Goal: Information Seeking & Learning: Learn about a topic

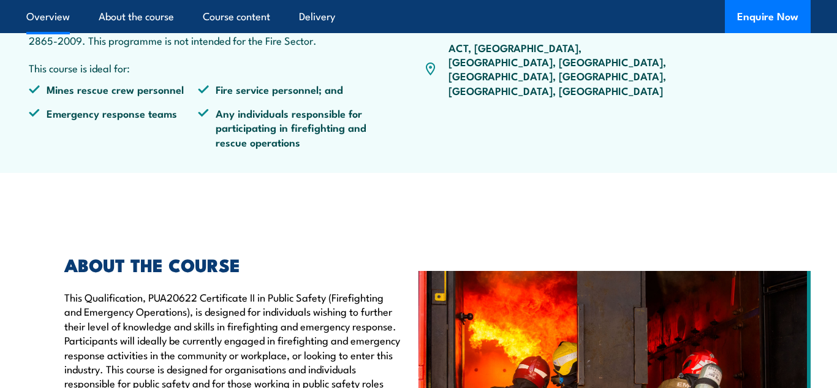
click at [820, 125] on article "PUA20622 Certificate II in Public Safety (Firefighting and Emergency Operations…" at bounding box center [418, 39] width 812 height 267
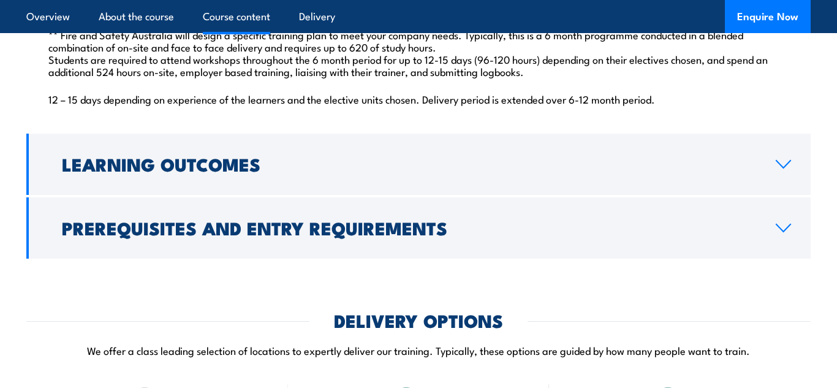
scroll to position [1232, 0]
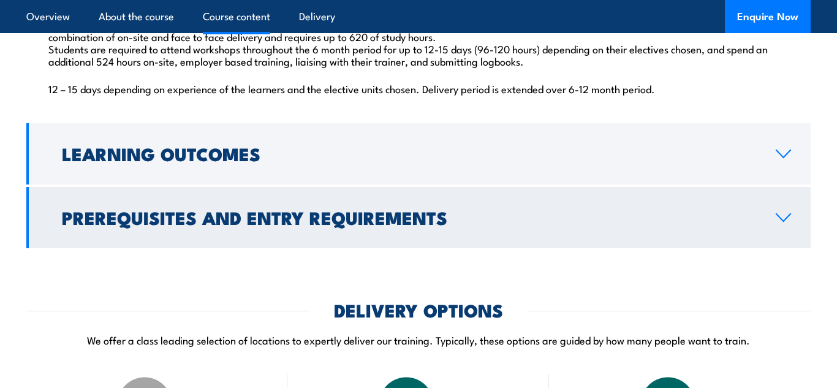
click at [772, 241] on link "Prerequisites and Entry Requirements" at bounding box center [418, 217] width 784 height 61
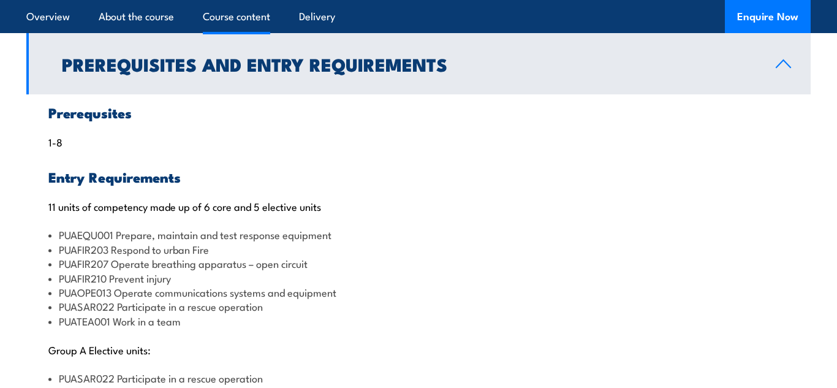
scroll to position [1168, 0]
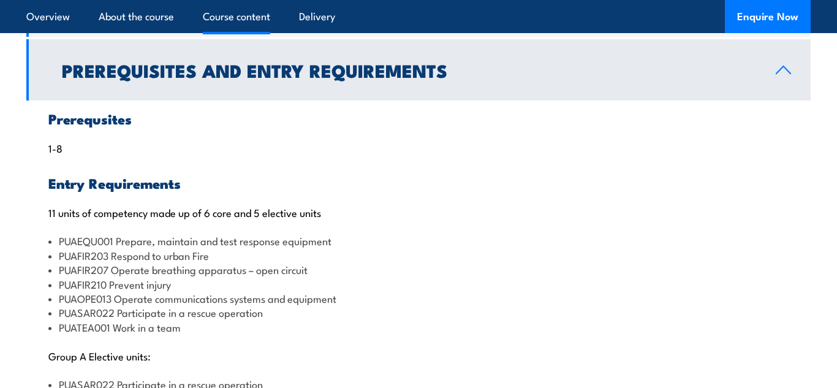
click at [818, 301] on section "Course Content PUAFIR210 Prevent injury ([1] delivered) PUAFIR207 Operate breat…" at bounding box center [418, 228] width 837 height 633
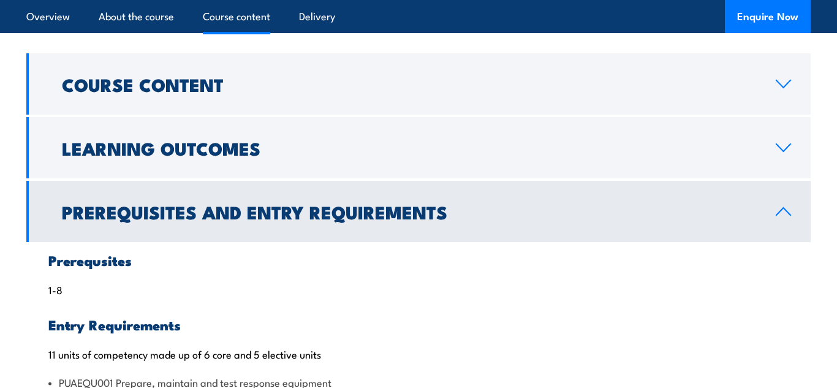
scroll to position [1021, 0]
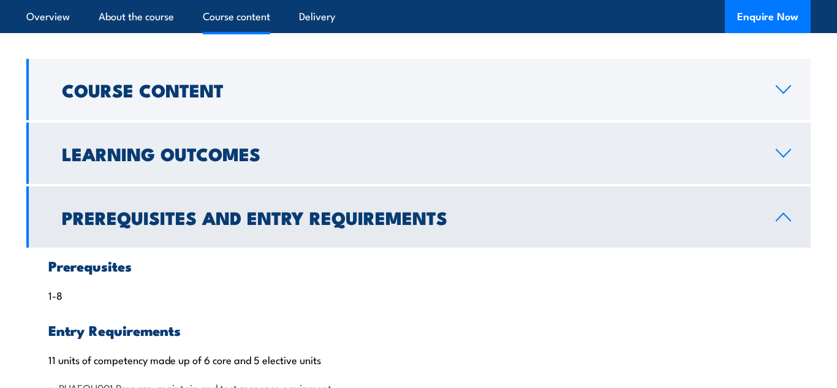
click at [800, 184] on link "Learning Outcomes" at bounding box center [418, 153] width 784 height 61
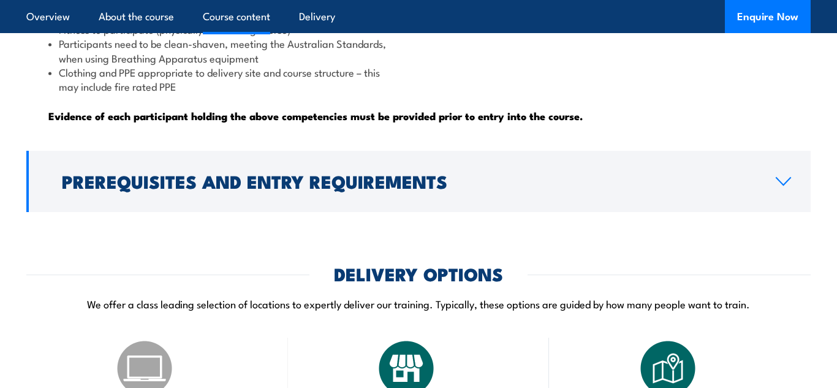
scroll to position [1214, 0]
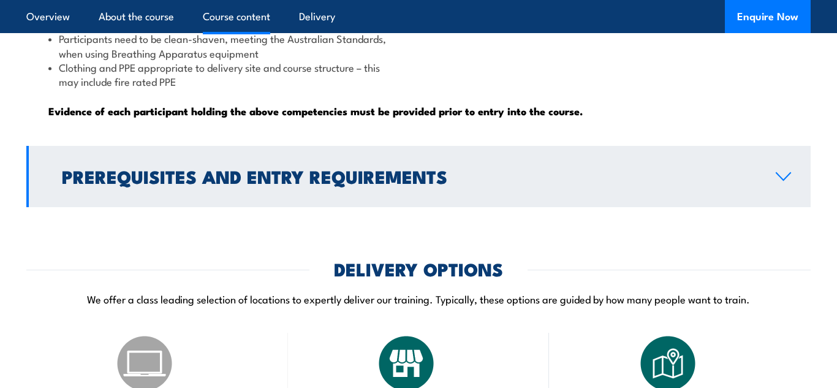
click at [790, 181] on icon at bounding box center [783, 177] width 17 height 10
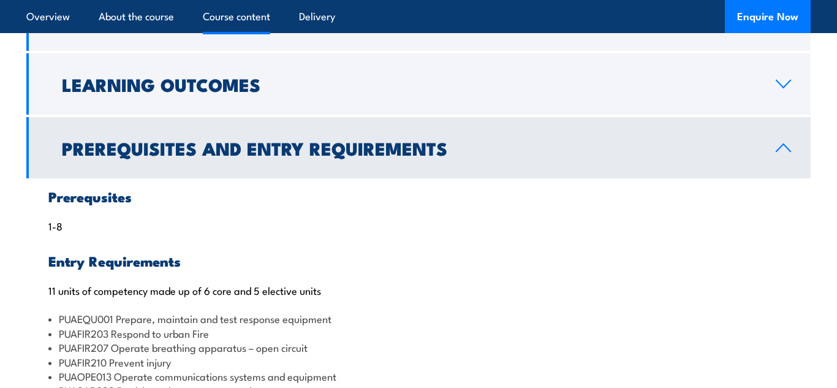
scroll to position [1074, 0]
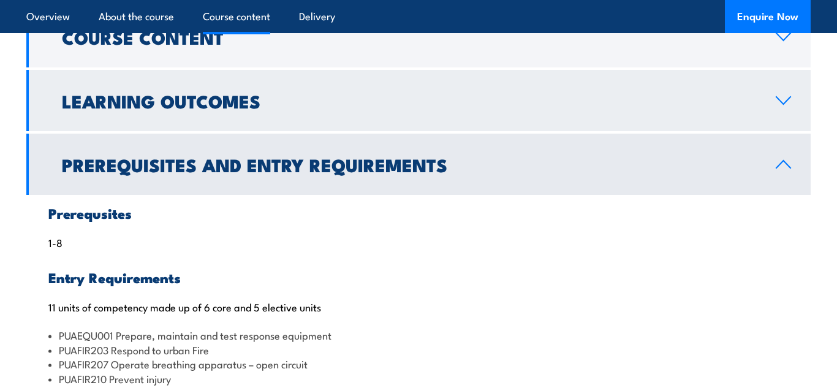
click at [792, 131] on link "Learning Outcomes" at bounding box center [418, 100] width 784 height 61
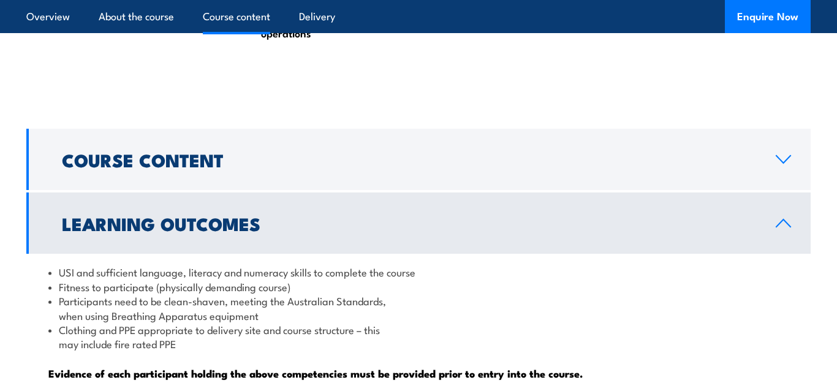
scroll to position [941, 0]
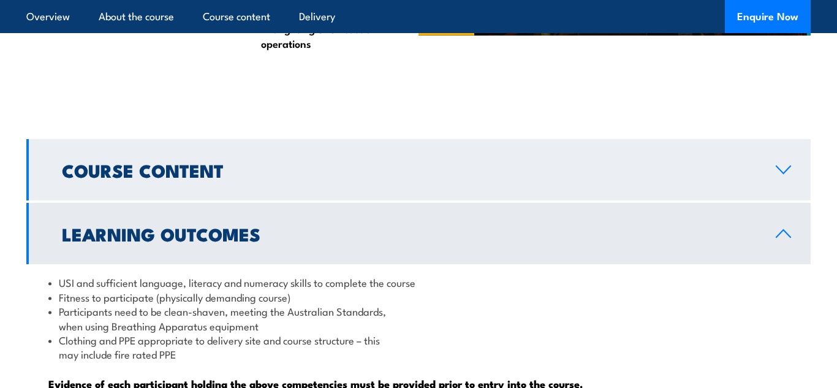
click at [774, 179] on link "Course Content" at bounding box center [418, 169] width 784 height 61
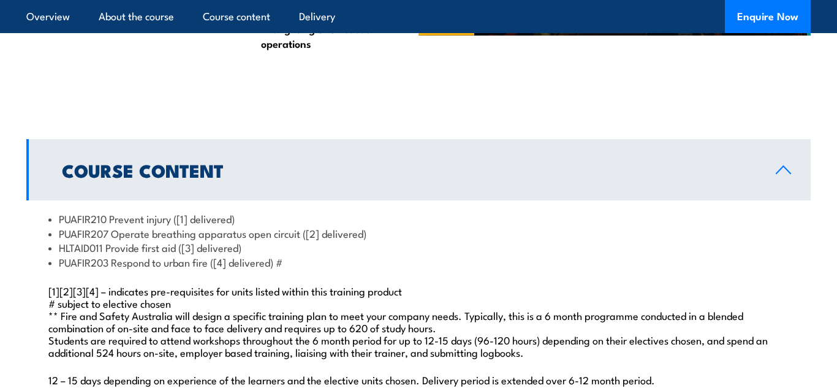
click at [817, 194] on section "Course Content PUAFIR210 Prevent injury ([1] delivered) PUAFIR207 Operate breat…" at bounding box center [418, 339] width 837 height 400
click at [826, 195] on section "Course Content PUAFIR210 Prevent injury ([1] delivered) PUAFIR207 Operate breat…" at bounding box center [418, 339] width 837 height 400
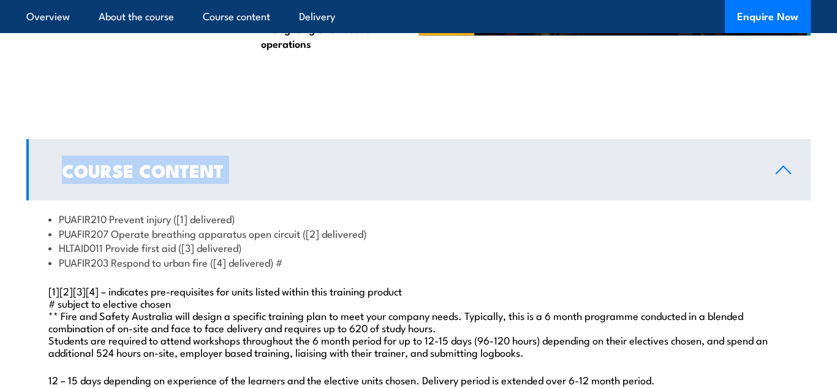
click at [826, 195] on section "Course Content PUAFIR210 Prevent injury ([1] delivered) PUAFIR207 Operate breat…" at bounding box center [418, 339] width 837 height 400
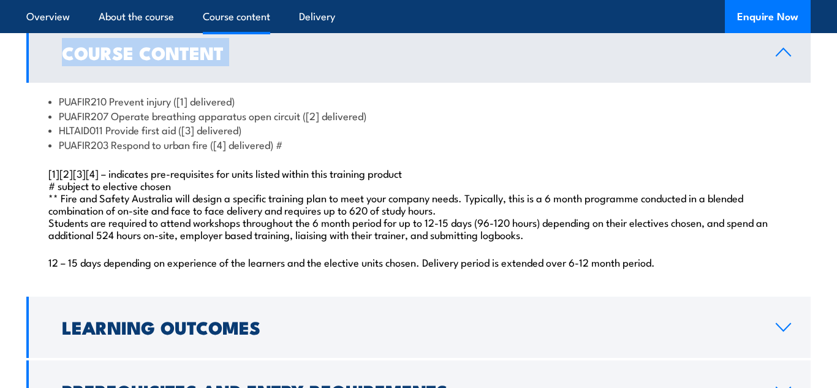
scroll to position [1048, 0]
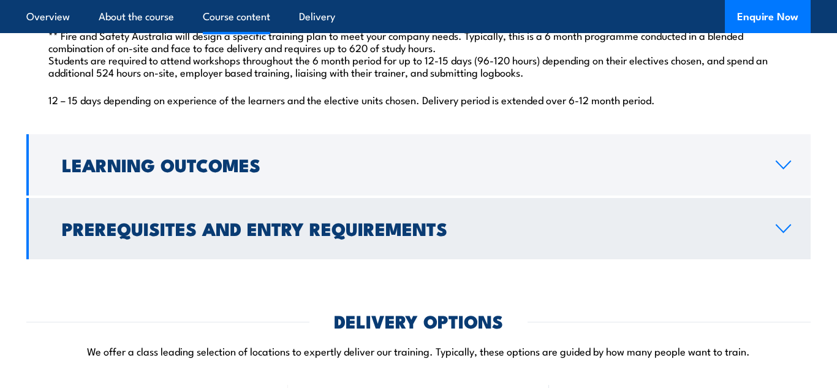
click at [777, 233] on icon at bounding box center [783, 229] width 17 height 10
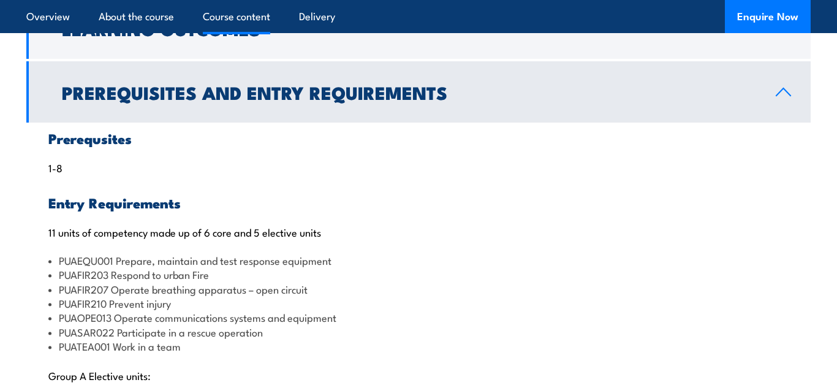
scroll to position [1174, 0]
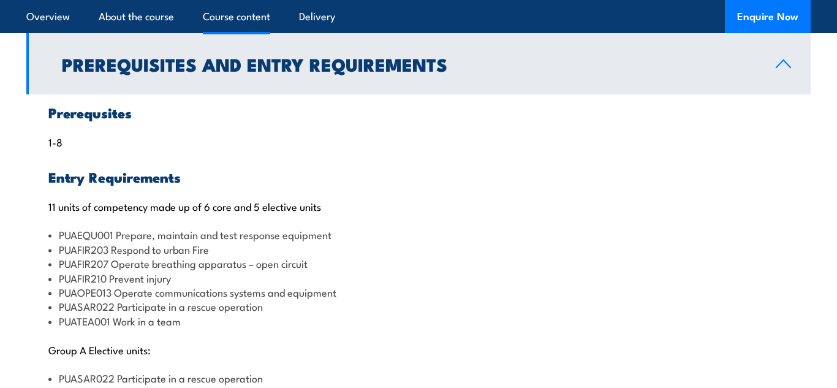
click at [812, 230] on section "Course Content PUAFIR210 Prevent injury ([1] delivered) PUAFIR207 Operate breat…" at bounding box center [418, 222] width 837 height 633
click at [820, 208] on section "Course Content PUAFIR210 Prevent injury ([1] delivered) PUAFIR207 Operate breat…" at bounding box center [418, 222] width 837 height 633
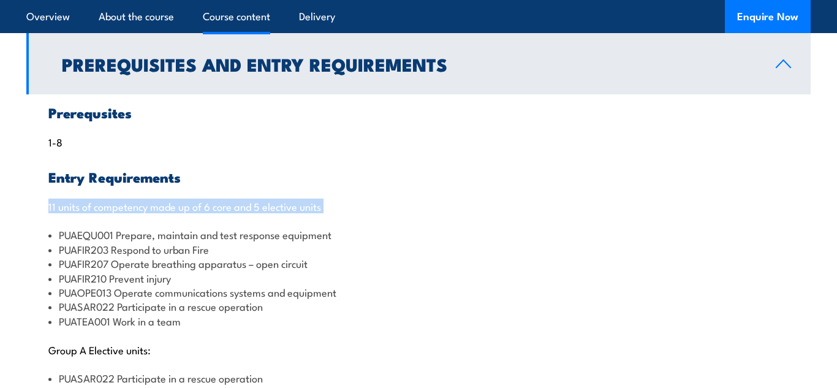
click at [820, 208] on section "Course Content PUAFIR210 Prevent injury ([1] delivered) PUAFIR207 Operate breat…" at bounding box center [418, 222] width 837 height 633
click at [819, 216] on section "Course Content PUAFIR210 Prevent injury ([1] delivered) PUAFIR207 Operate breat…" at bounding box center [418, 222] width 837 height 633
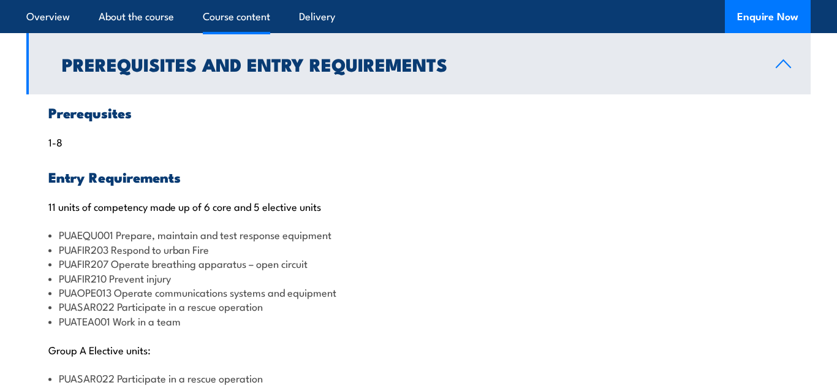
click at [819, 216] on section "Course Content PUAFIR210 Prevent injury ([1] delivered) PUAFIR207 Operate breat…" at bounding box center [418, 222] width 837 height 633
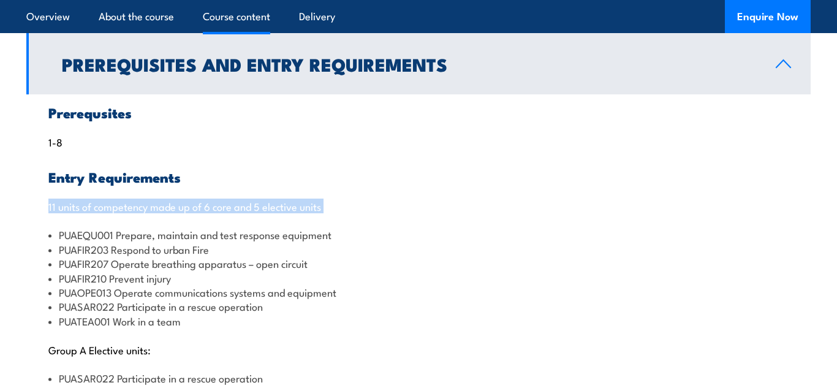
drag, startPoint x: 819, startPoint y: 216, endPoint x: 823, endPoint y: 208, distance: 8.8
click at [823, 208] on section "Course Content PUAFIR210 Prevent injury ([1] delivered) PUAFIR207 Operate breat…" at bounding box center [418, 222] width 837 height 633
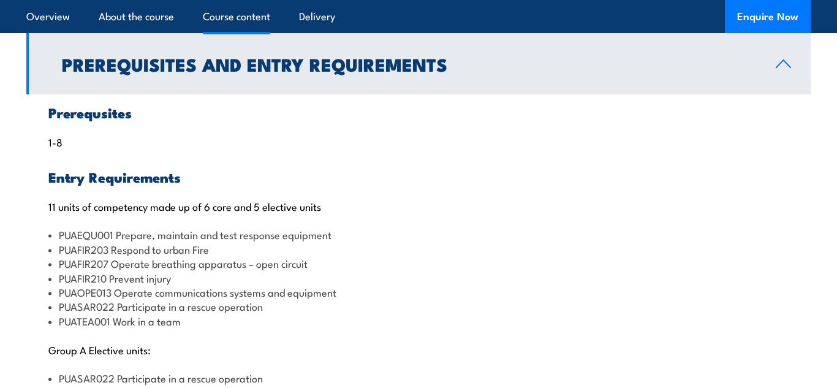
click at [830, 202] on section "Course Content PUAFIR210 Prevent injury ([1] delivered) PUAFIR207 Operate breat…" at bounding box center [418, 222] width 837 height 633
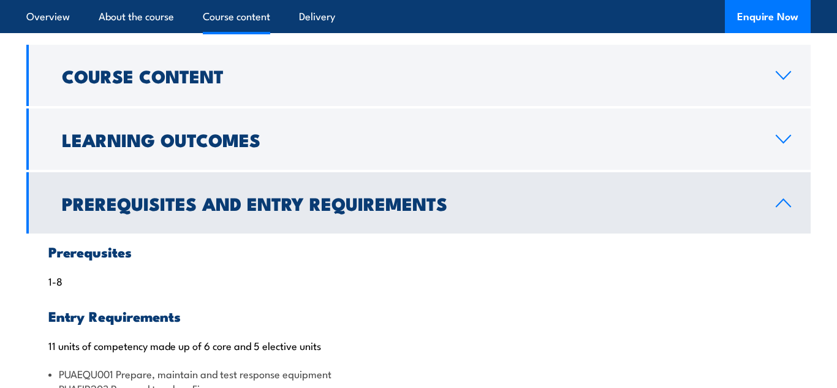
scroll to position [1007, 0]
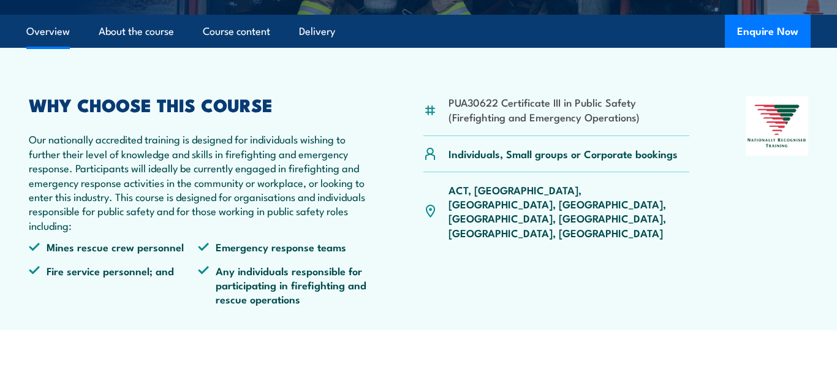
click at [825, 99] on section "PUA30622 Certificate III in Public Safety (Firefighting and Emergency Operation…" at bounding box center [418, 189] width 837 height 282
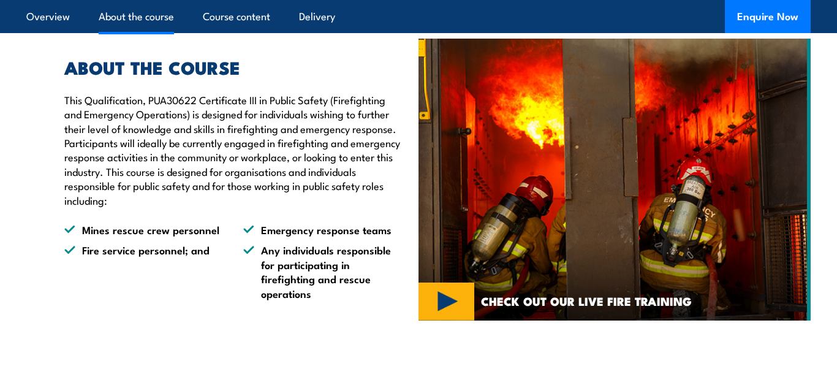
scroll to position [695, 0]
